Goal: Find contact information: Find contact information

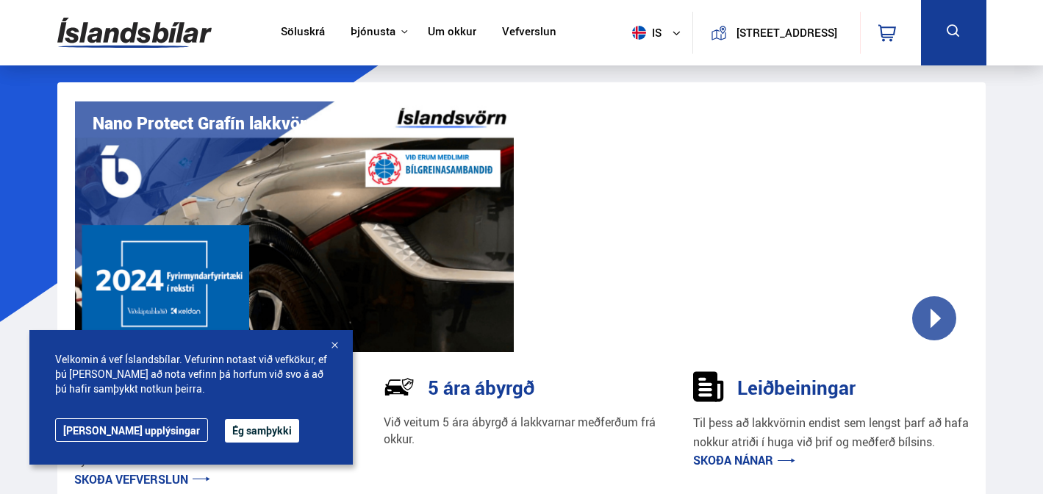
click at [334, 345] on div at bounding box center [334, 346] width 15 height 15
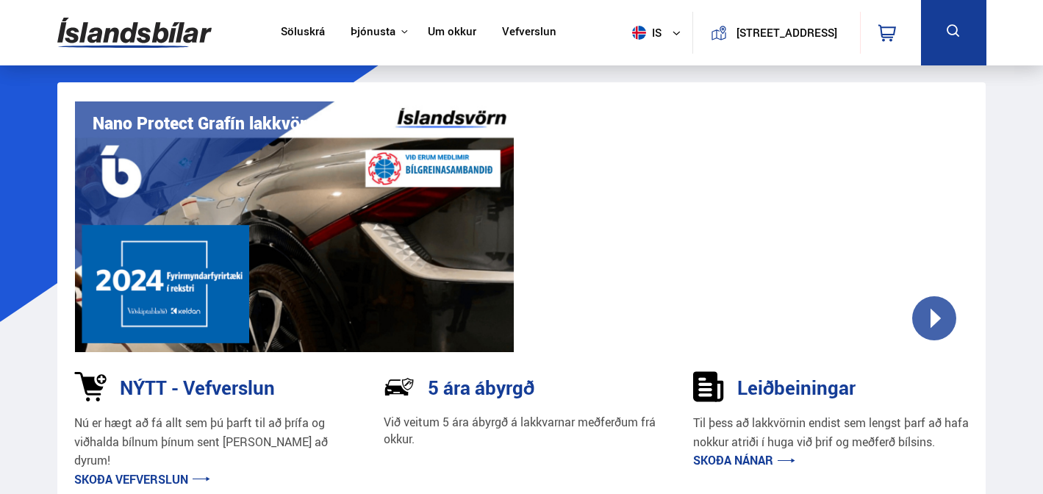
click at [672, 32] on icon at bounding box center [676, 33] width 9 height 9
click at [639, 61] on link "en" at bounding box center [649, 61] width 78 height 21
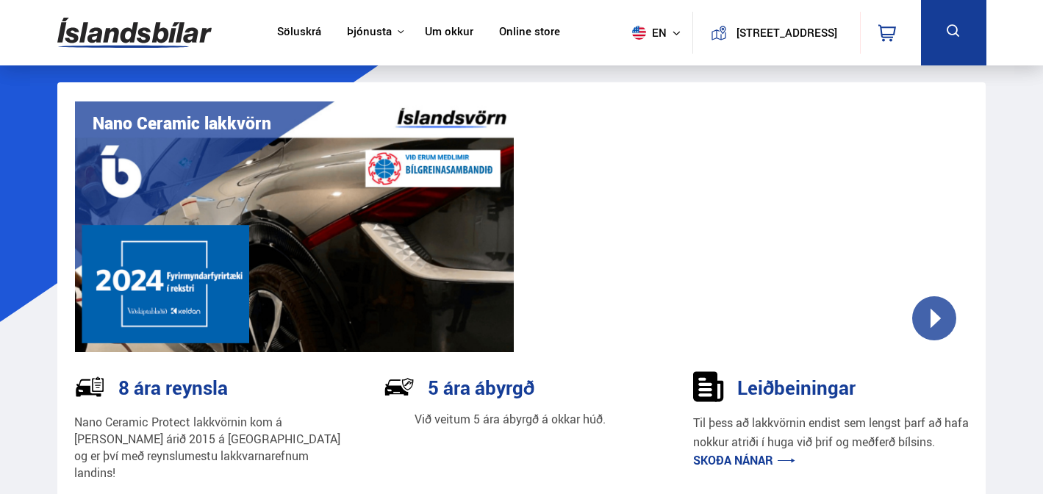
click at [642, 29] on span "en" at bounding box center [644, 33] width 37 height 14
click at [637, 83] on link "pl" at bounding box center [649, 86] width 78 height 21
click at [645, 31] on span "pl" at bounding box center [644, 33] width 37 height 14
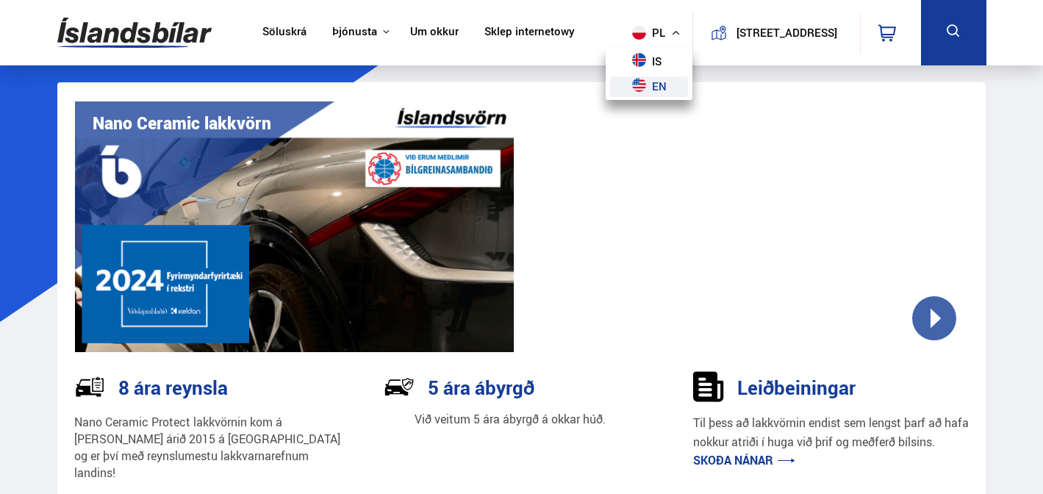
click at [632, 85] on link "en" at bounding box center [649, 86] width 78 height 21
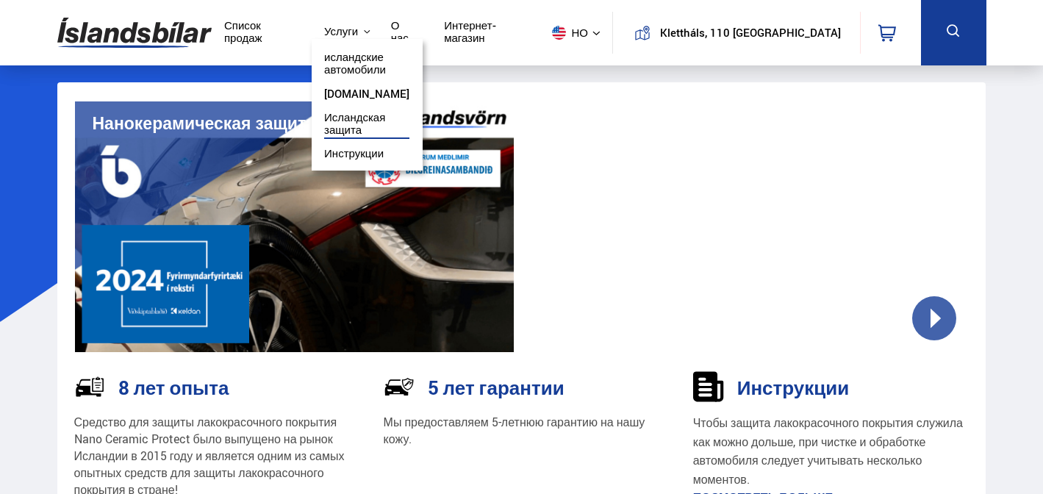
click at [358, 29] on font "Услуги" at bounding box center [341, 31] width 34 height 15
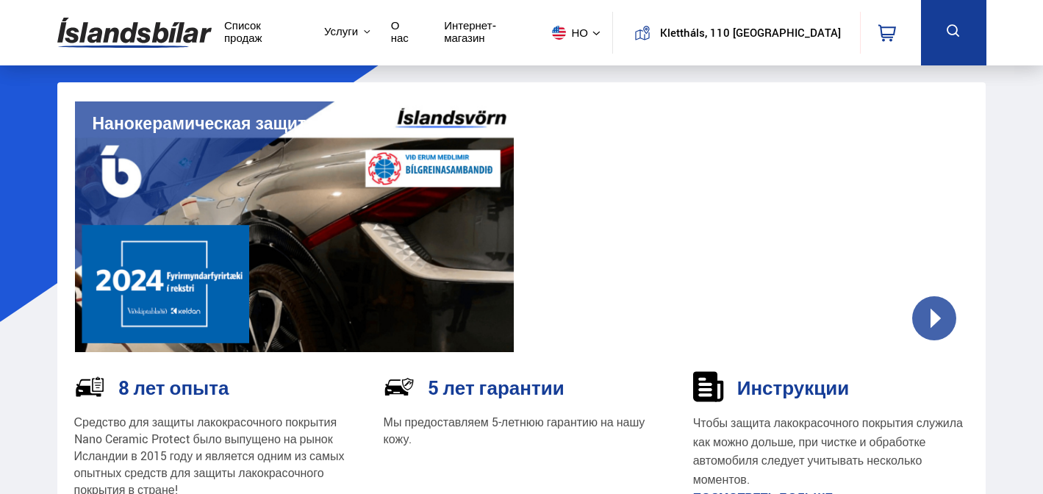
click at [262, 31] on font "Список продаж" at bounding box center [243, 31] width 38 height 27
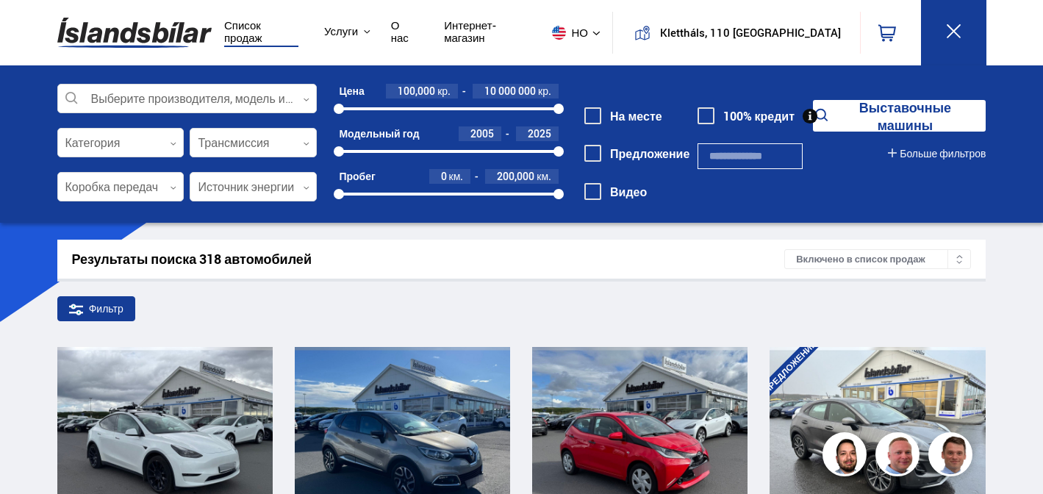
click at [409, 36] on font "О нас" at bounding box center [400, 31] width 18 height 27
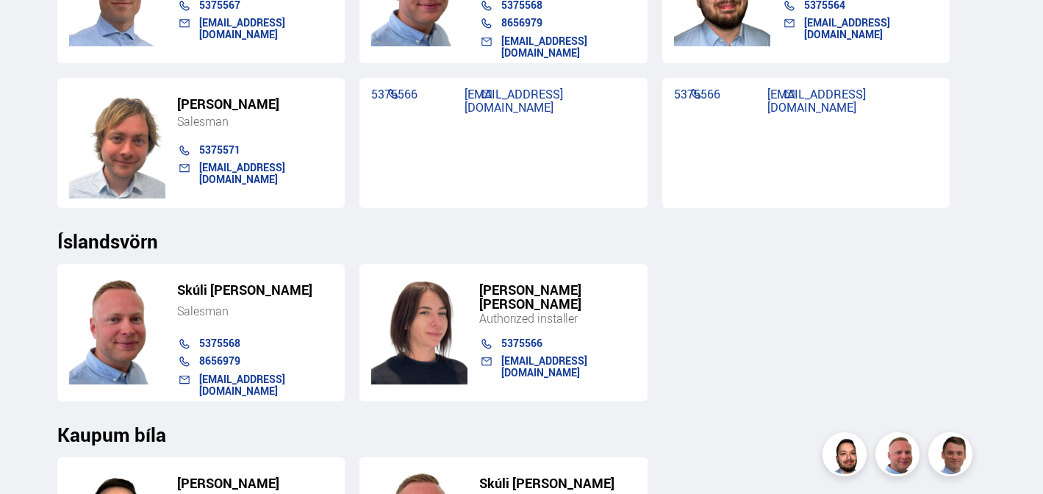
scroll to position [1485, 0]
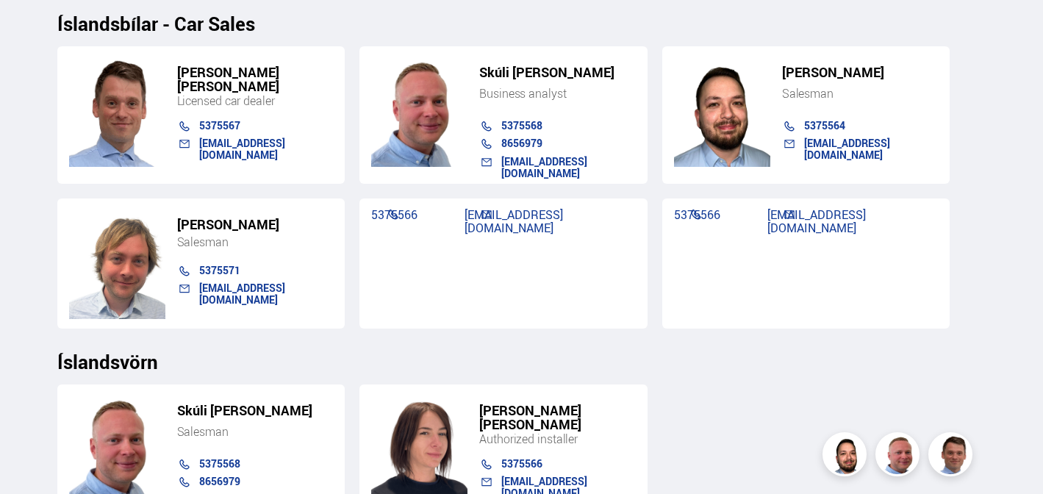
click at [978, 91] on div "[PERSON_NAME] [PERSON_NAME] Licensed car dealer 5375567 [EMAIL_ADDRESS][DOMAIN_…" at bounding box center [521, 182] width 928 height 294
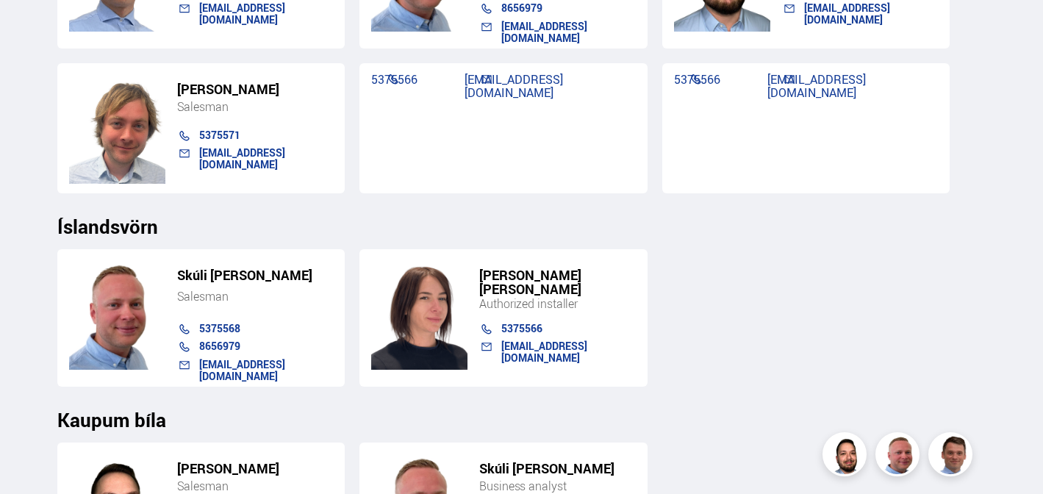
scroll to position [1621, 0]
drag, startPoint x: 593, startPoint y: 271, endPoint x: 635, endPoint y: 277, distance: 42.3
click at [635, 277] on h5 "[PERSON_NAME] [PERSON_NAME]" at bounding box center [557, 282] width 157 height 28
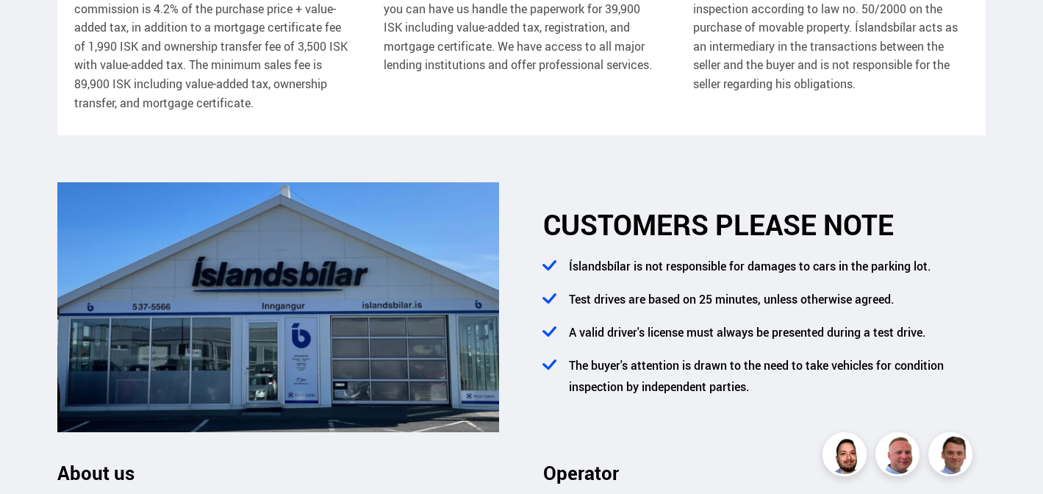
scroll to position [0, 0]
